Goal: Find contact information: Find specific fact

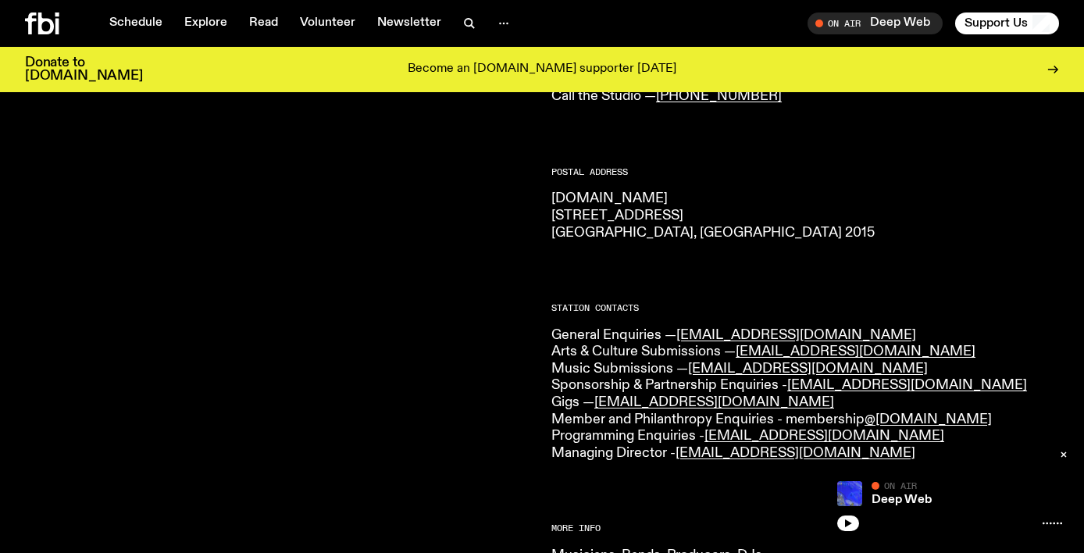
scroll to position [214, 0]
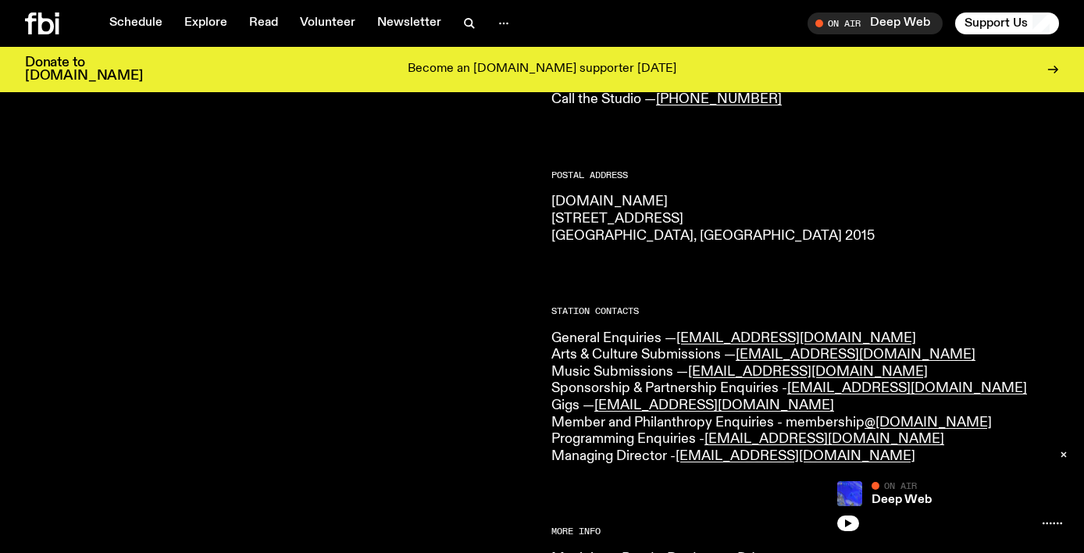
drag, startPoint x: 710, startPoint y: 236, endPoint x: 685, endPoint y: 236, distance: 25.8
click at [685, 236] on p "[DOMAIN_NAME] [STREET_ADDRESS] 2015" at bounding box center [804, 219] width 507 height 51
click at [710, 234] on p "[DOMAIN_NAME] [STREET_ADDRESS] 2015" at bounding box center [804, 219] width 507 height 51
copy p "[STREET_ADDRESS] 2015"
drag, startPoint x: 696, startPoint y: 233, endPoint x: 549, endPoint y: 219, distance: 147.5
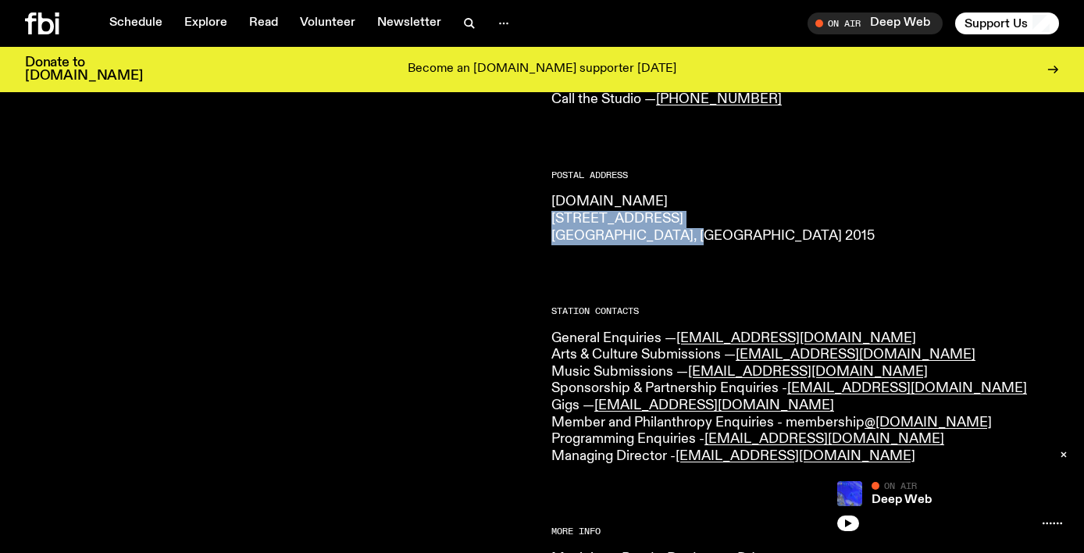
click at [549, 219] on div "CONTACT US Office Hours: Tue-Fri, 10am-6pm Text the Studio — 0435 123 945 Gener…" at bounding box center [542, 483] width 1084 height 996
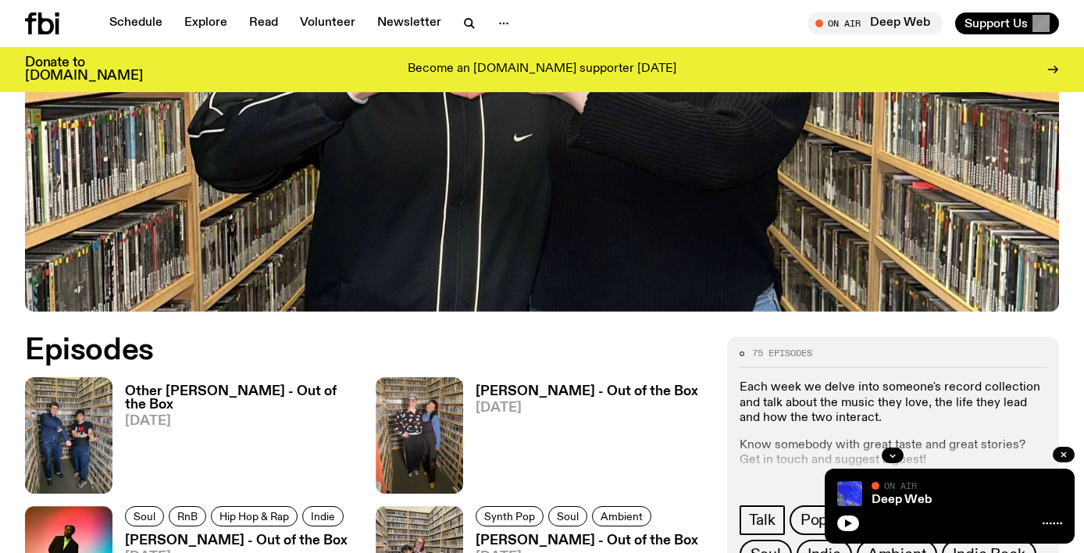
scroll to position [641, 0]
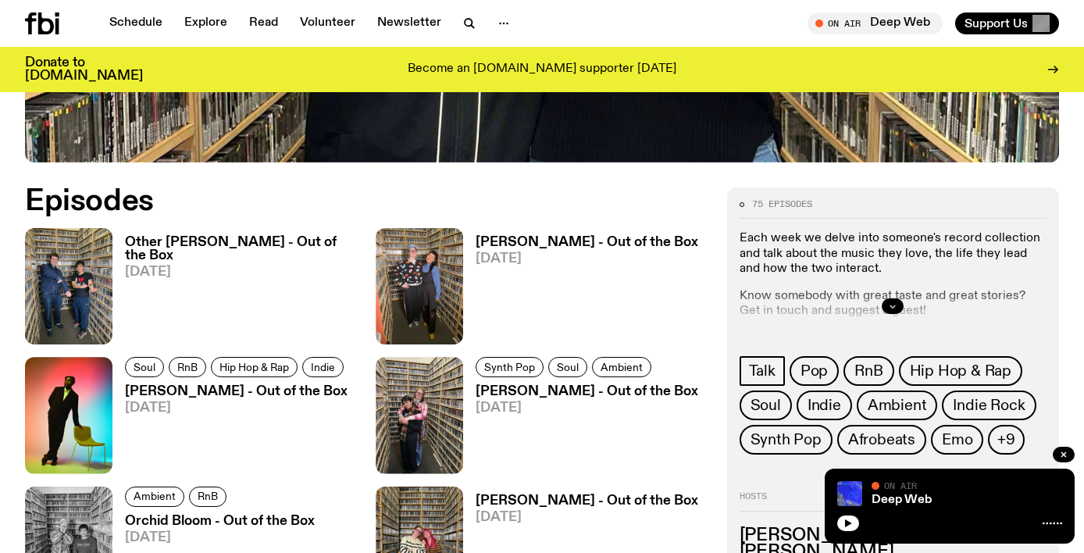
click at [895, 308] on icon "button" at bounding box center [892, 305] width 9 height 9
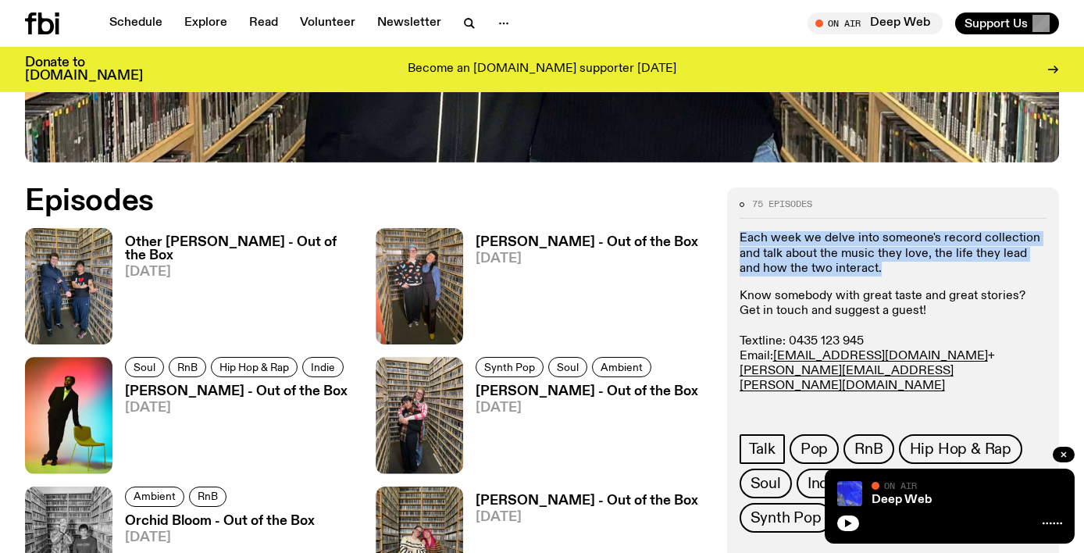
drag, startPoint x: 740, startPoint y: 233, endPoint x: 910, endPoint y: 271, distance: 173.7
click at [910, 271] on p "Each week we delve into someone's record collection and talk about the music th…" at bounding box center [892, 253] width 307 height 45
copy p "Each week we delve into someone's record collection and talk about the music th…"
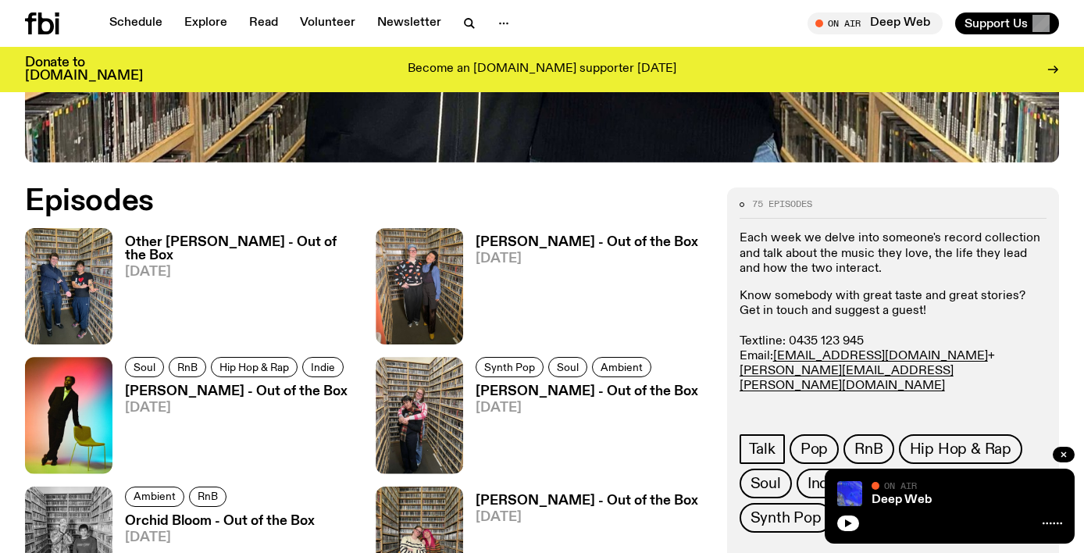
click at [781, 301] on p "Know somebody with great taste and great stories? Get in touch and suggest a gu…" at bounding box center [892, 364] width 307 height 150
click at [215, 236] on h3 "Other Joe - Out of the Box" at bounding box center [241, 249] width 232 height 27
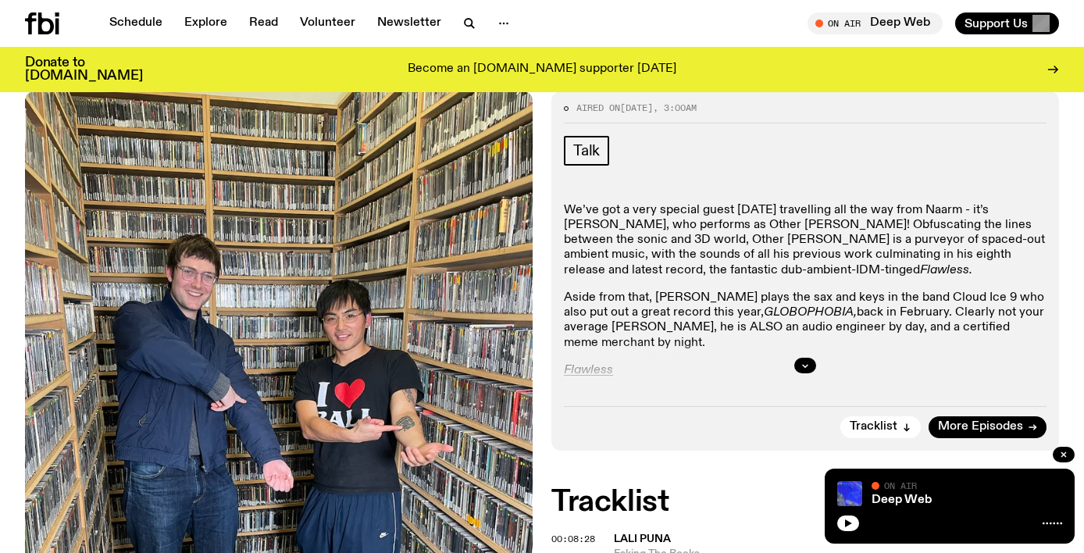
scroll to position [279, 0]
click at [805, 361] on icon "button" at bounding box center [804, 365] width 9 height 9
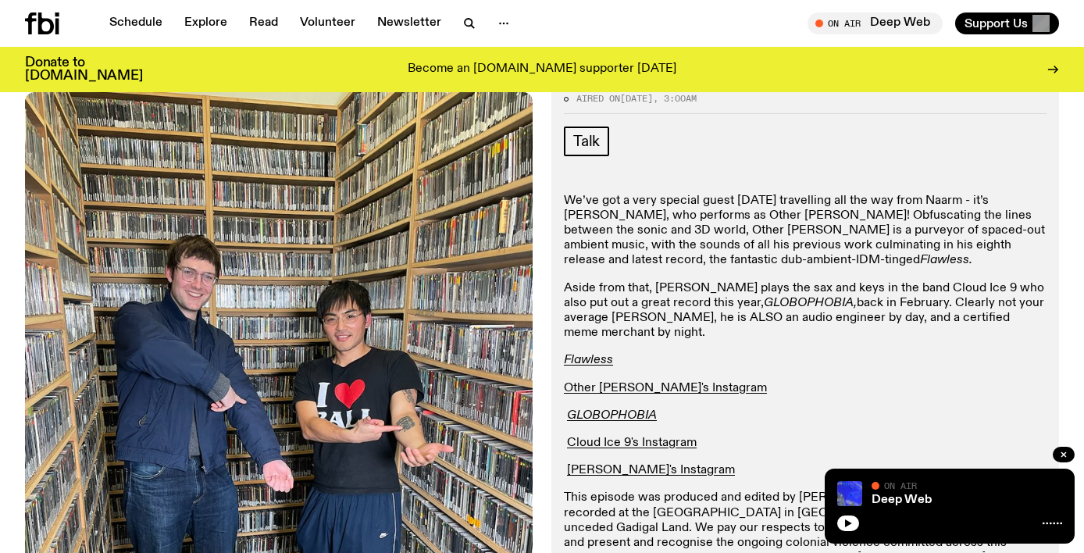
scroll to position [219, 0]
